Goal: Use online tool/utility: Utilize a website feature to perform a specific function

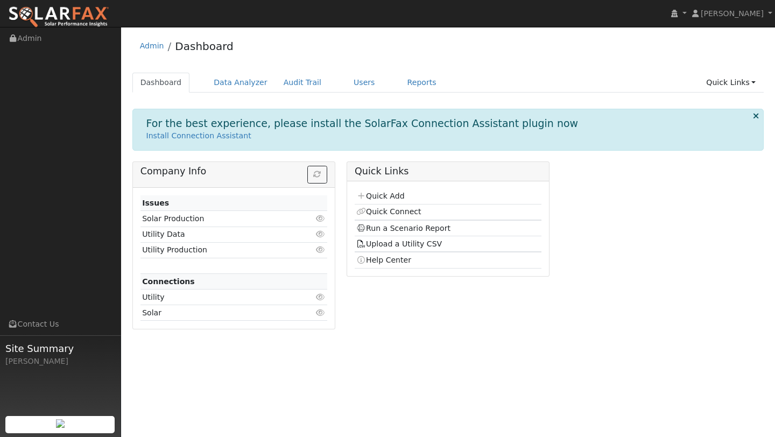
click at [340, 96] on div "Dashboard Data Analyzer Audit Trail Users Reports Quick Links Quick Add Quick C…" at bounding box center [448, 88] width 632 height 31
click at [340, 93] on div "Dashboard Data Analyzer Audit Trail Users Reports Quick Links Quick Add Quick C…" at bounding box center [448, 88] width 632 height 31
click at [346, 85] on link "Users" at bounding box center [365, 83] width 38 height 20
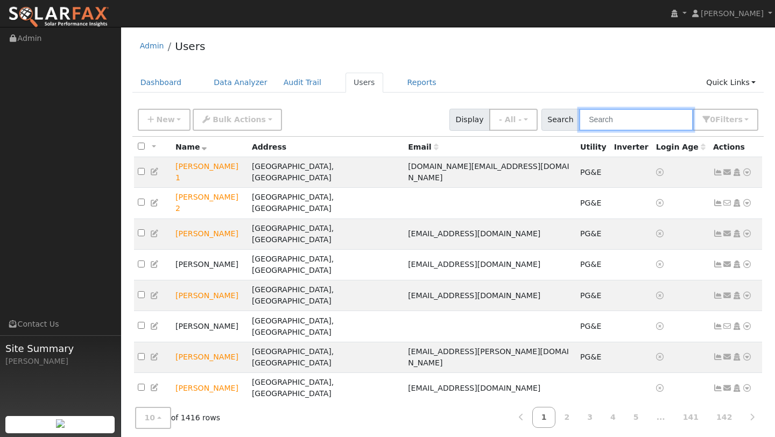
click at [617, 110] on input "text" at bounding box center [636, 120] width 114 height 22
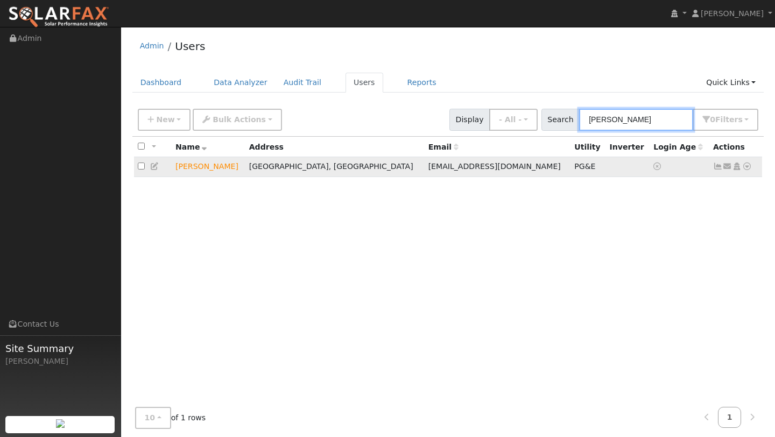
type input "KATRE"
click at [747, 160] on td "Send Email... Copy a Link Reset Password Open Access Data Analyzer Reports Scen…" at bounding box center [736, 167] width 53 height 20
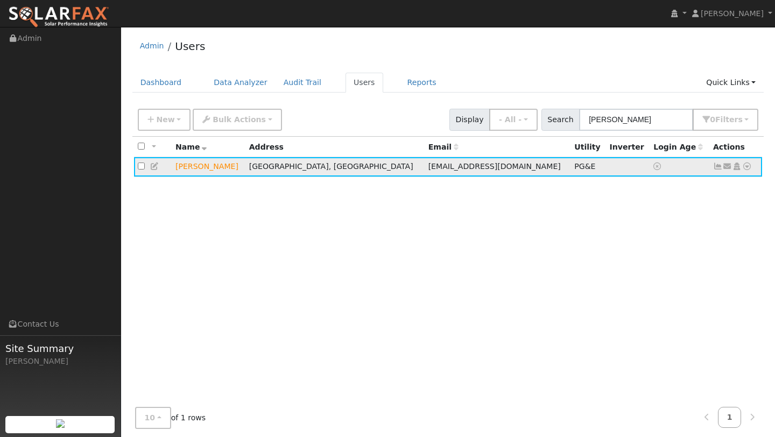
click at [747, 163] on link at bounding box center [747, 166] width 10 height 11
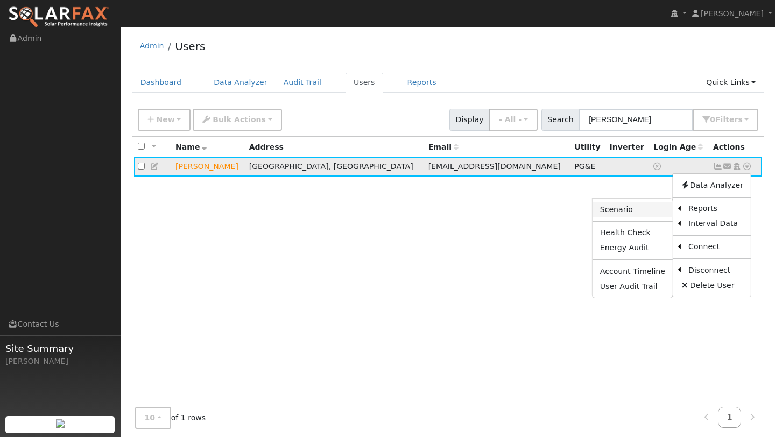
click at [646, 212] on link "Scenario" at bounding box center [633, 209] width 80 height 15
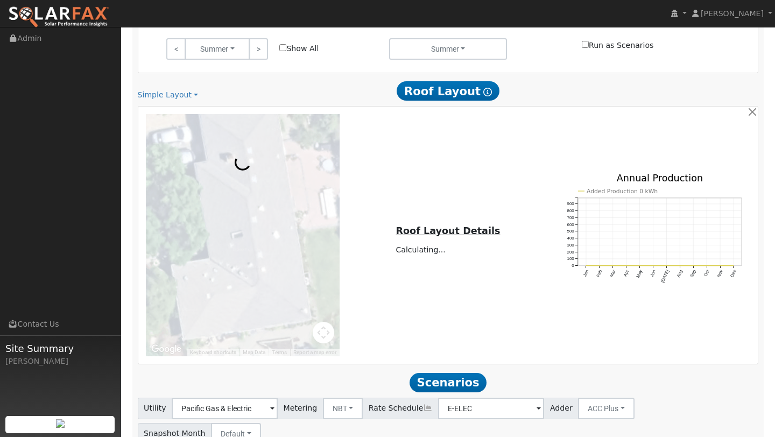
scroll to position [639, 0]
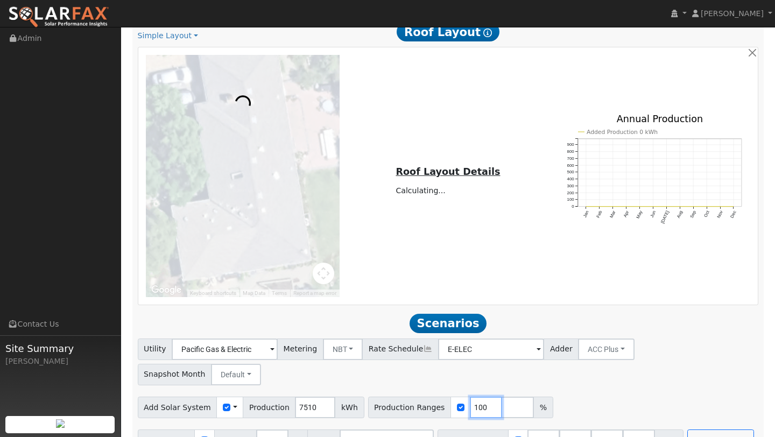
click at [473, 397] on input "100" at bounding box center [486, 408] width 32 height 22
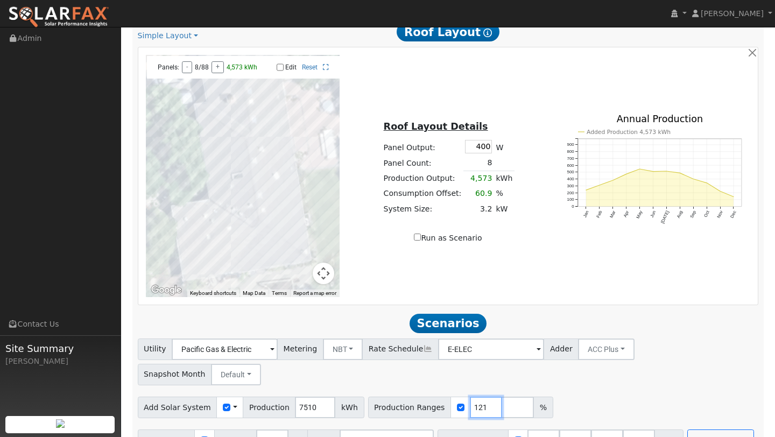
type input "121"
click at [567, 430] on input "27" at bounding box center [575, 441] width 32 height 22
type input "40.5"
click at [567, 430] on input "40.5" at bounding box center [575, 441] width 32 height 22
type input "4"
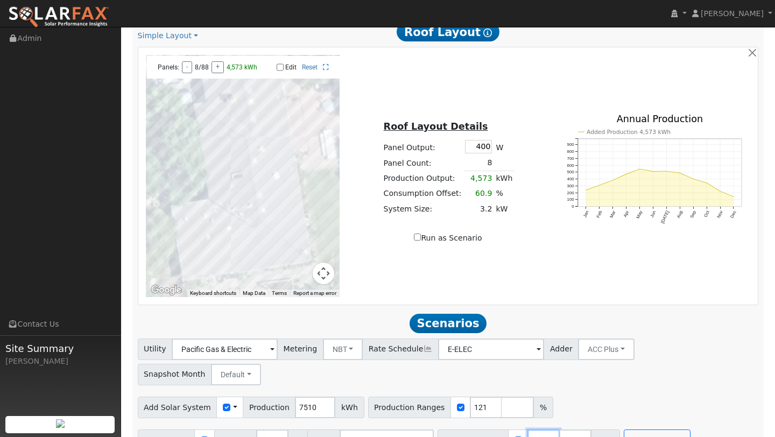
click at [539, 430] on input "13.5" at bounding box center [544, 441] width 32 height 22
type input "1"
type input "0"
click at [340, 430] on span "kWh" at bounding box center [323, 441] width 33 height 22
click at [624, 430] on button "Run Scenarios" at bounding box center [657, 441] width 66 height 22
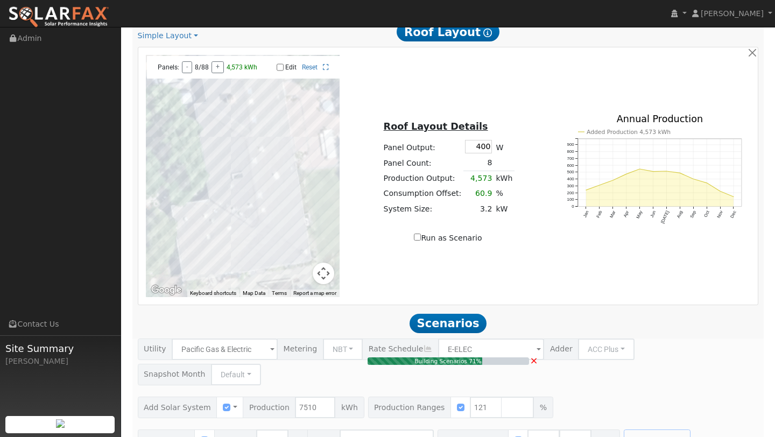
click at [323, 284] on div at bounding box center [243, 176] width 194 height 242
type input "6.1"
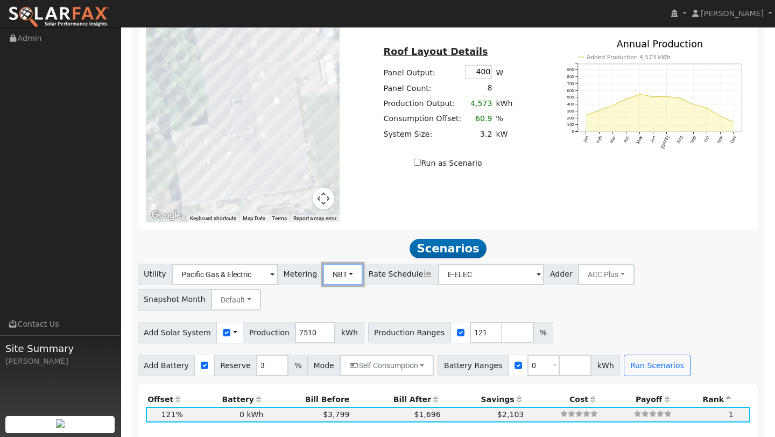
click at [324, 271] on div "Scenario Report Powered by SolarFax ® Notes: ** 3 months with missing consumpti…" at bounding box center [448, 262] width 632 height 1638
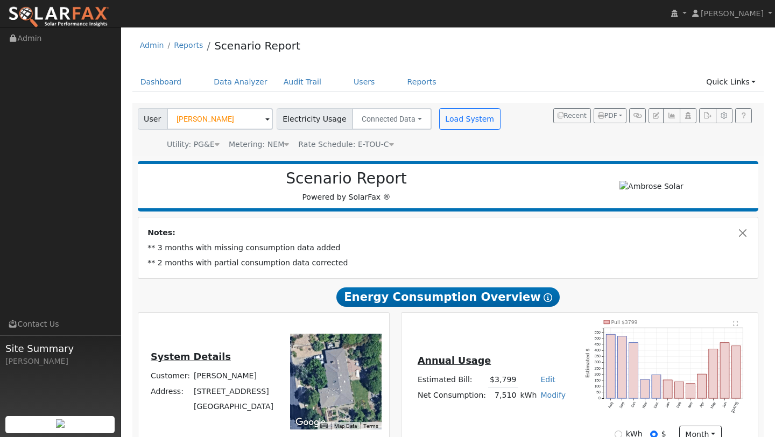
scroll to position [0, 0]
click at [72, 15] on img at bounding box center [58, 17] width 101 height 23
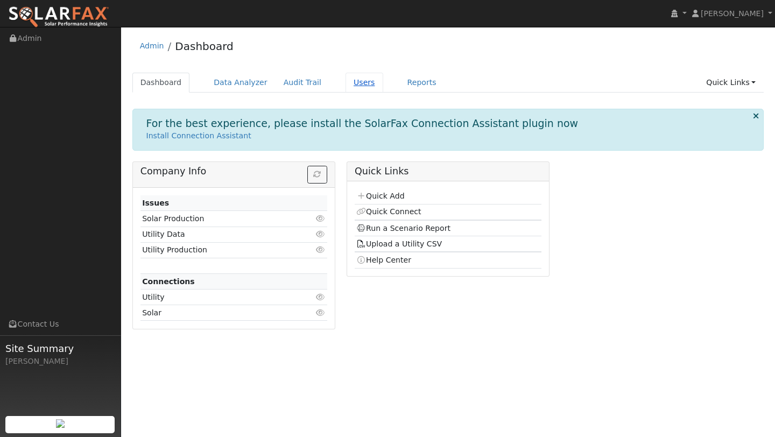
click at [362, 84] on link "Users" at bounding box center [365, 83] width 38 height 20
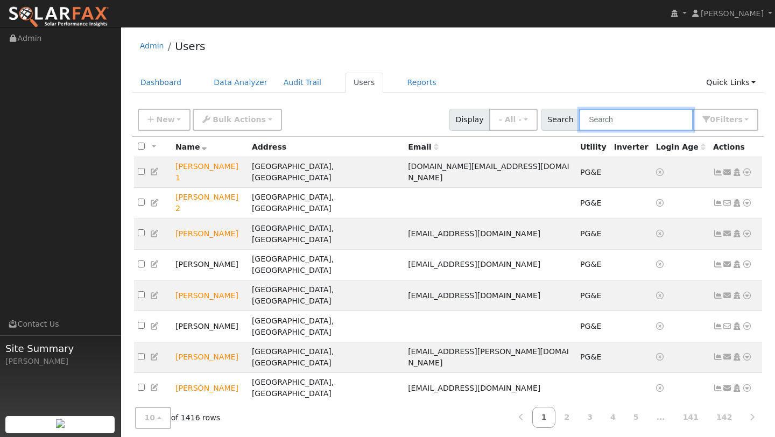
click at [618, 111] on input "text" at bounding box center [636, 120] width 114 height 22
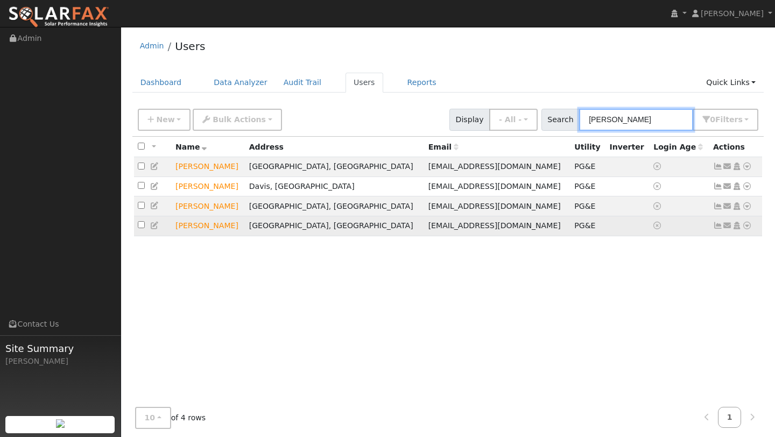
type input "[PERSON_NAME]"
click at [747, 225] on icon at bounding box center [747, 226] width 10 height 8
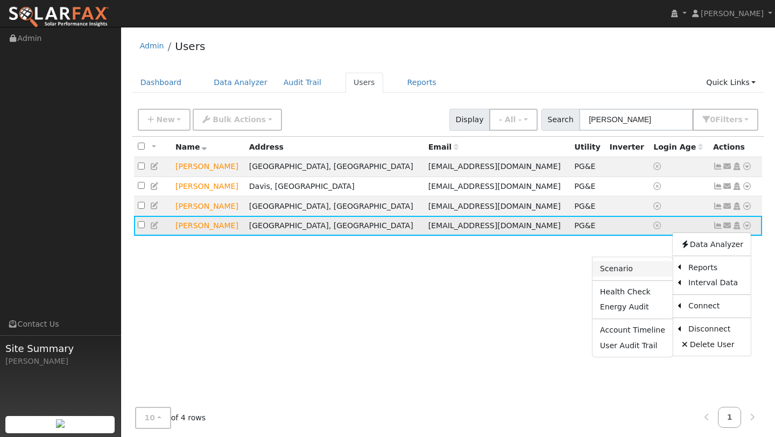
click at [665, 267] on link "Scenario" at bounding box center [633, 268] width 80 height 15
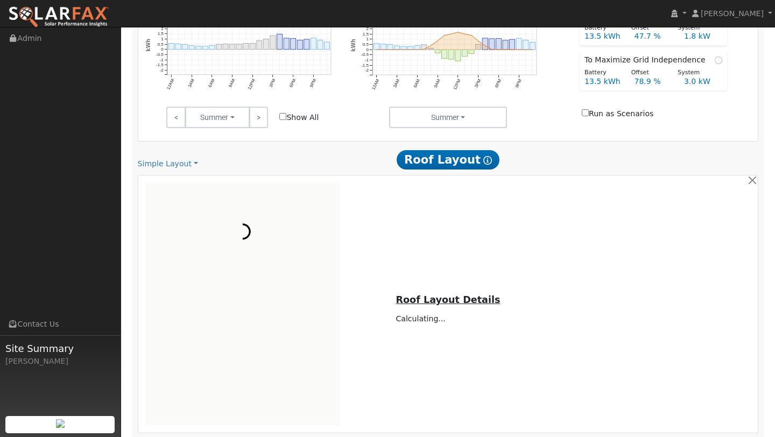
scroll to position [571, 0]
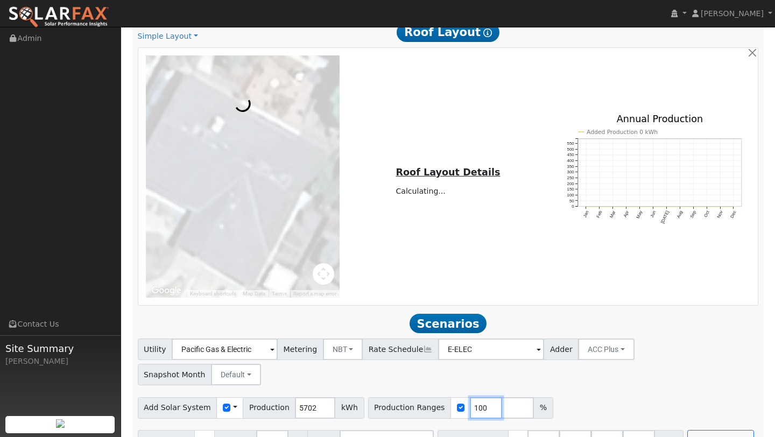
click at [472, 397] on input "100" at bounding box center [486, 408] width 32 height 22
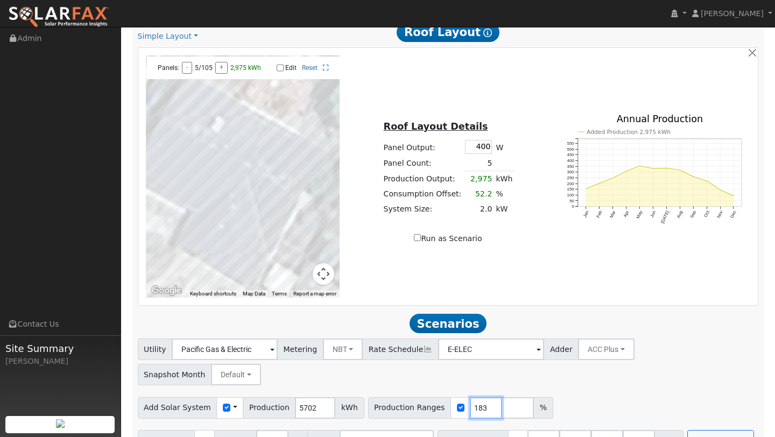
type input "183"
click at [636, 430] on input "number" at bounding box center [639, 441] width 32 height 22
type input "0"
type input "13.5"
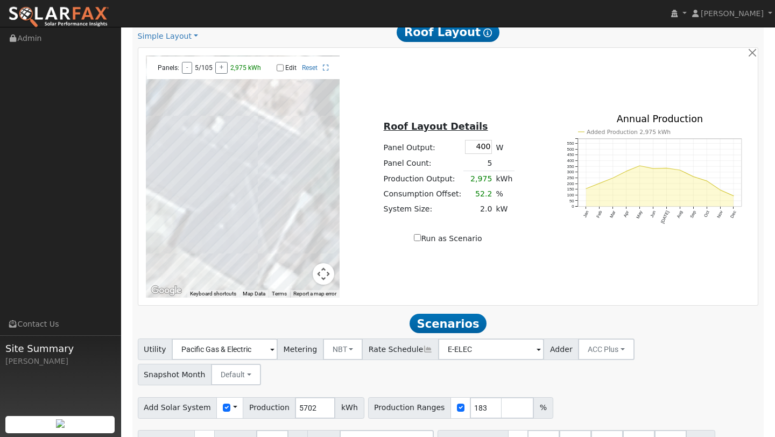
type input "27"
type input "40.5"
click at [688, 430] on span "kWh" at bounding box center [700, 441] width 29 height 22
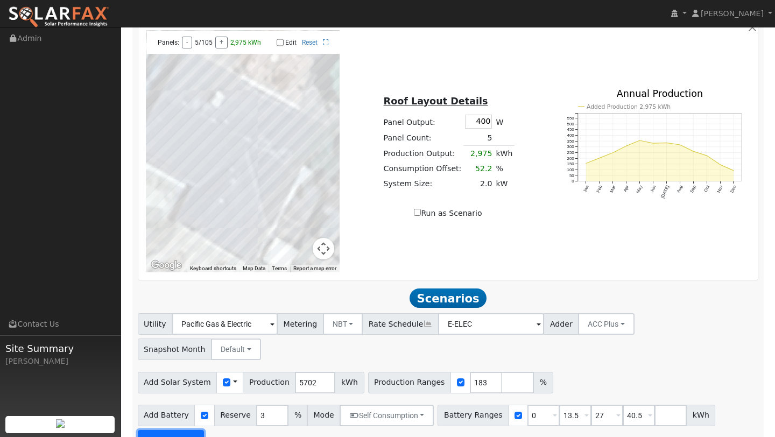
click at [200, 430] on button "Run Scenarios" at bounding box center [171, 441] width 66 height 22
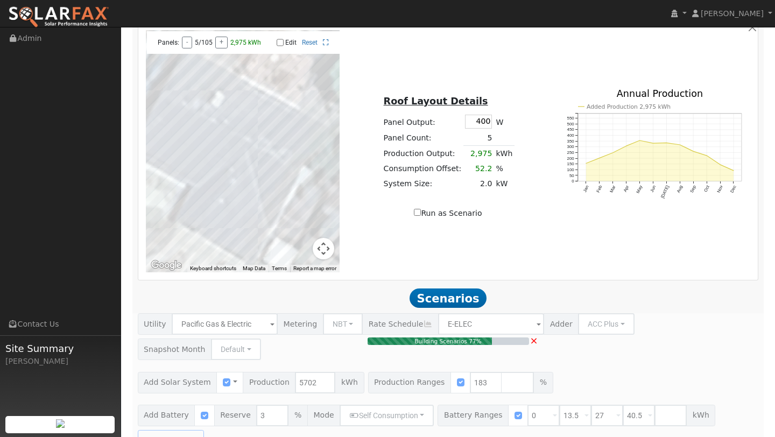
type input "7.0"
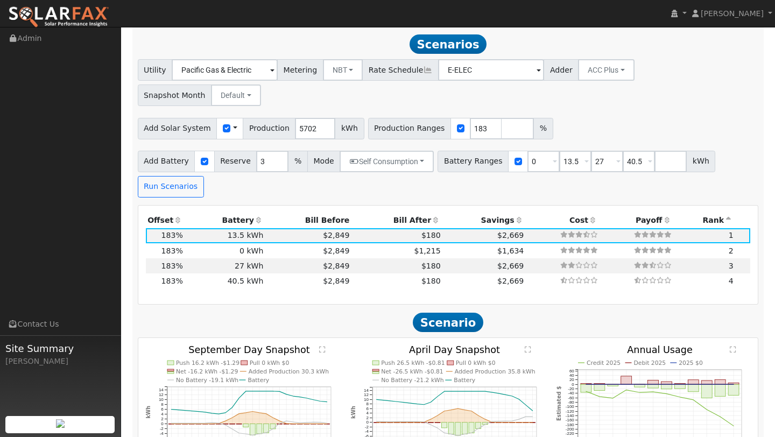
scroll to position [854, 0]
